Goal: Task Accomplishment & Management: Manage account settings

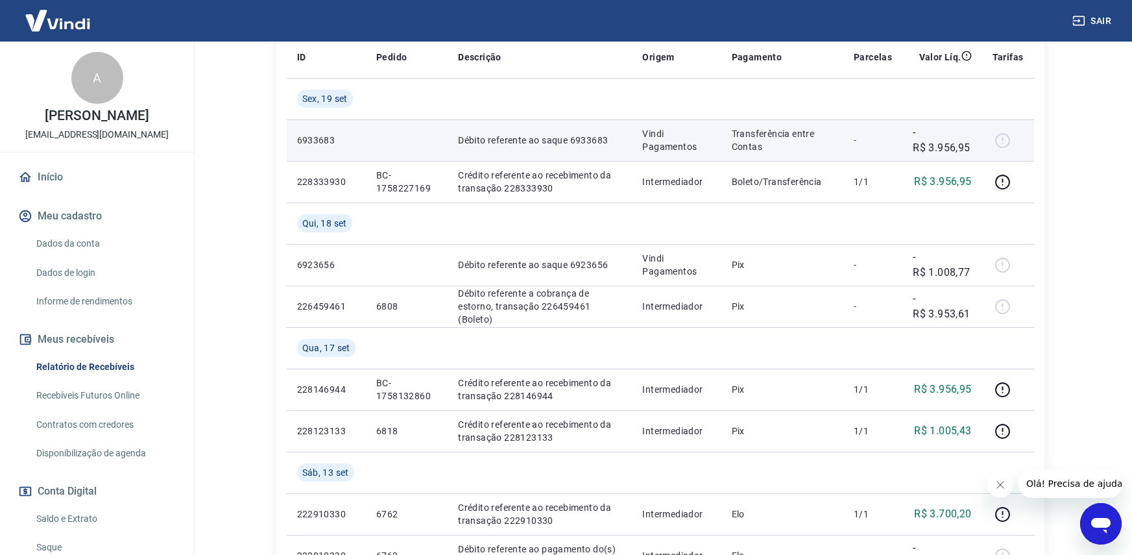
scroll to position [259, 0]
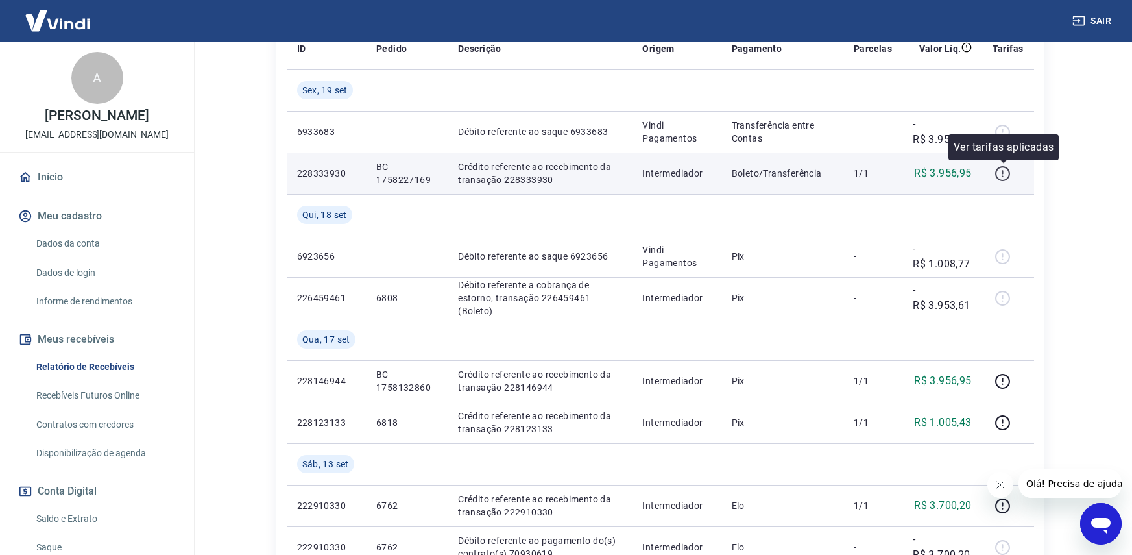
click at [998, 174] on icon "button" at bounding box center [1002, 173] width 16 height 16
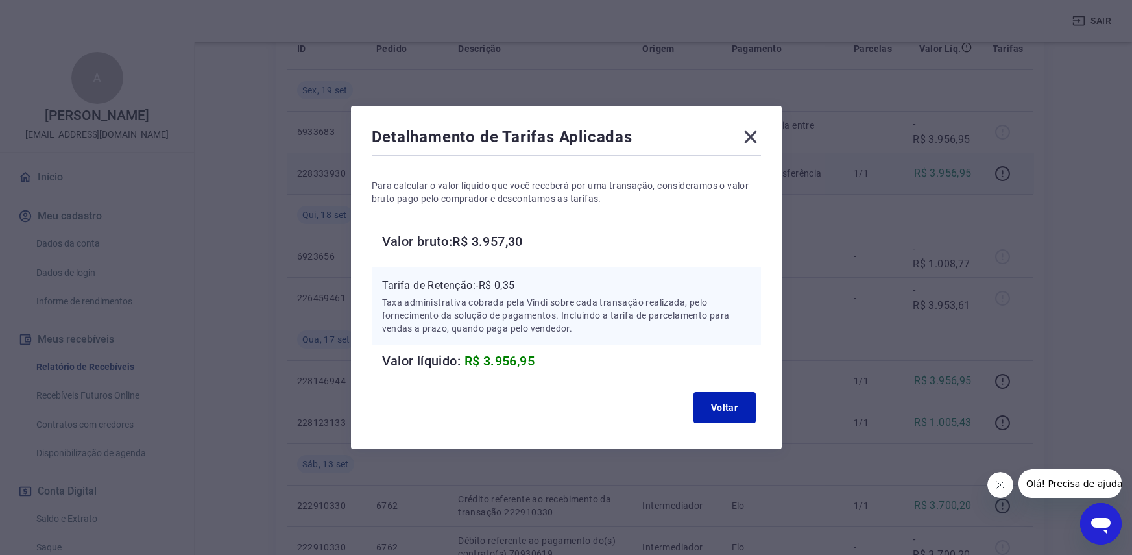
click at [756, 139] on icon at bounding box center [750, 137] width 12 height 12
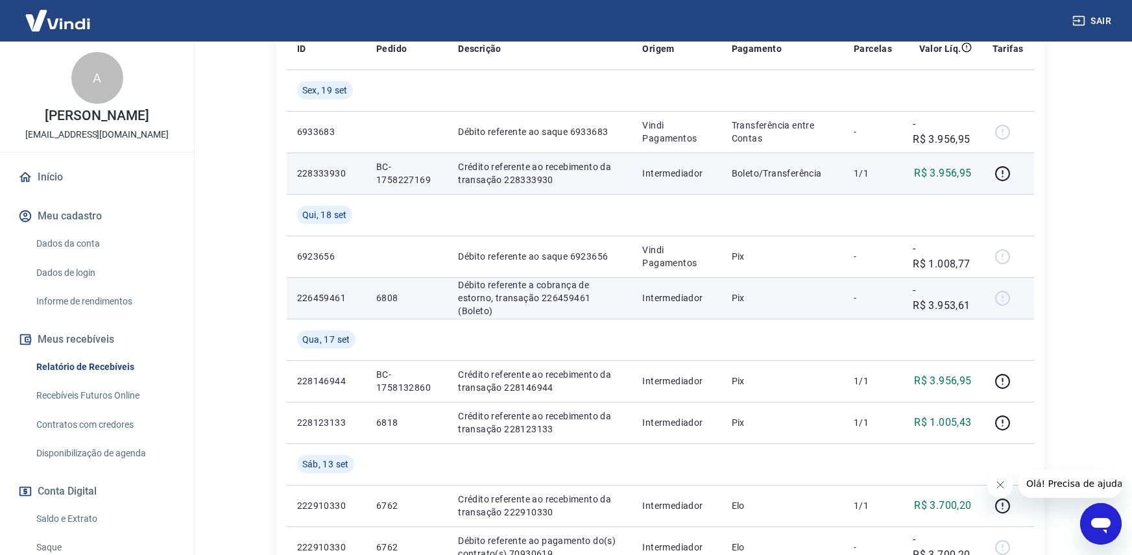
click at [1002, 304] on div at bounding box center [1007, 297] width 31 height 21
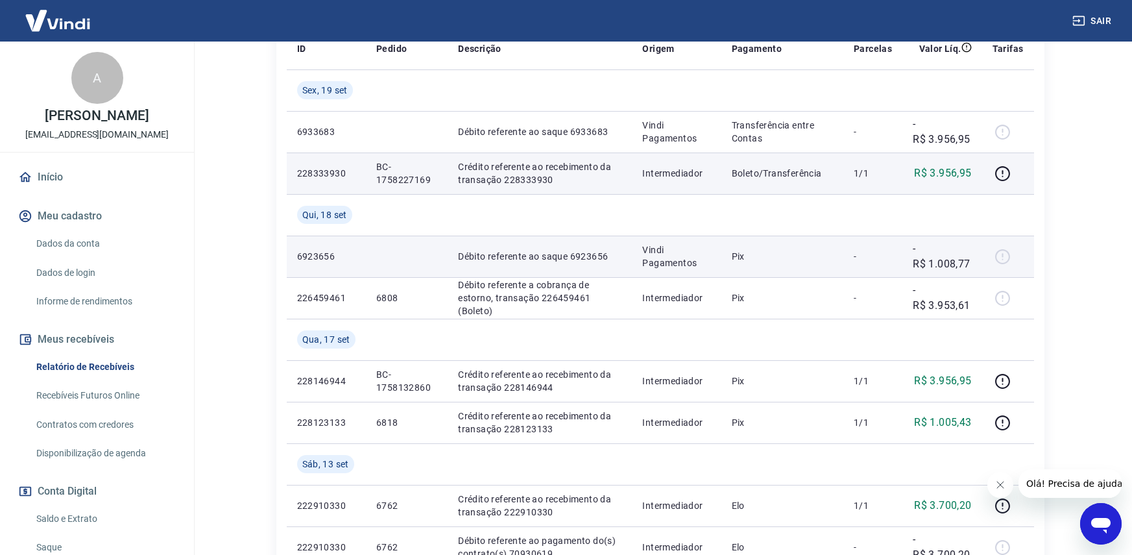
click at [1001, 246] on div at bounding box center [1007, 256] width 31 height 21
click at [1001, 258] on div at bounding box center [1007, 256] width 31 height 21
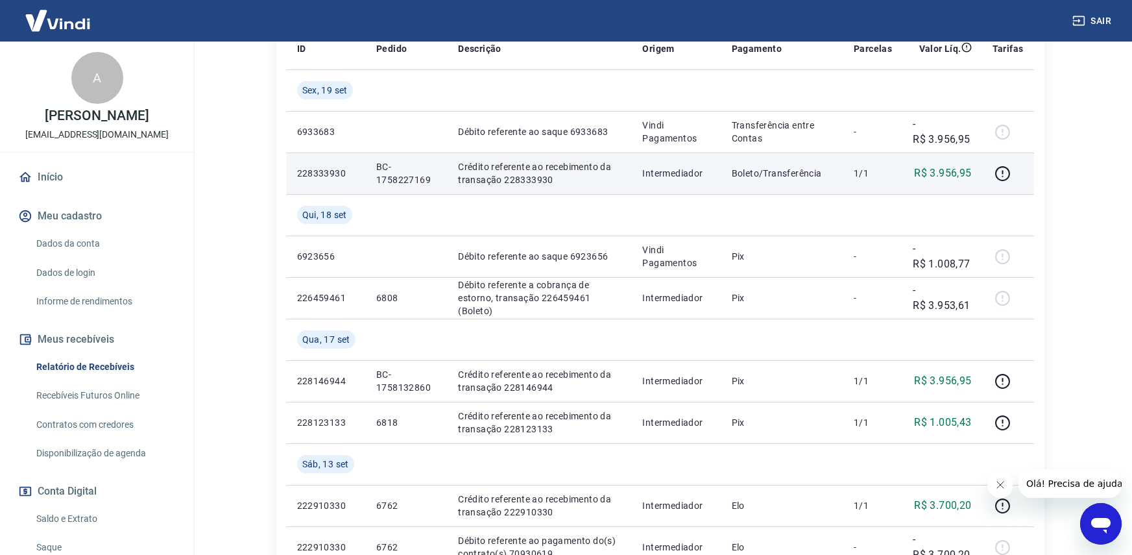
drag, startPoint x: 64, startPoint y: 189, endPoint x: 77, endPoint y: 190, distance: 12.4
click at [64, 189] on link "Início" at bounding box center [97, 177] width 163 height 29
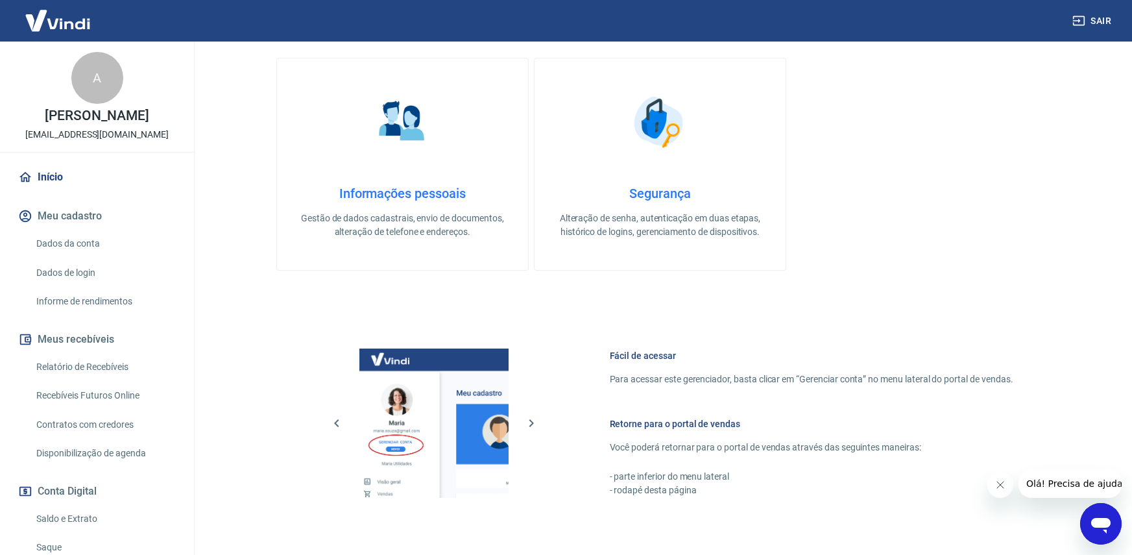
click at [91, 18] on img at bounding box center [58, 21] width 84 height 40
click at [46, 25] on img at bounding box center [58, 21] width 84 height 40
